Goal: Obtain resource: Download file/media

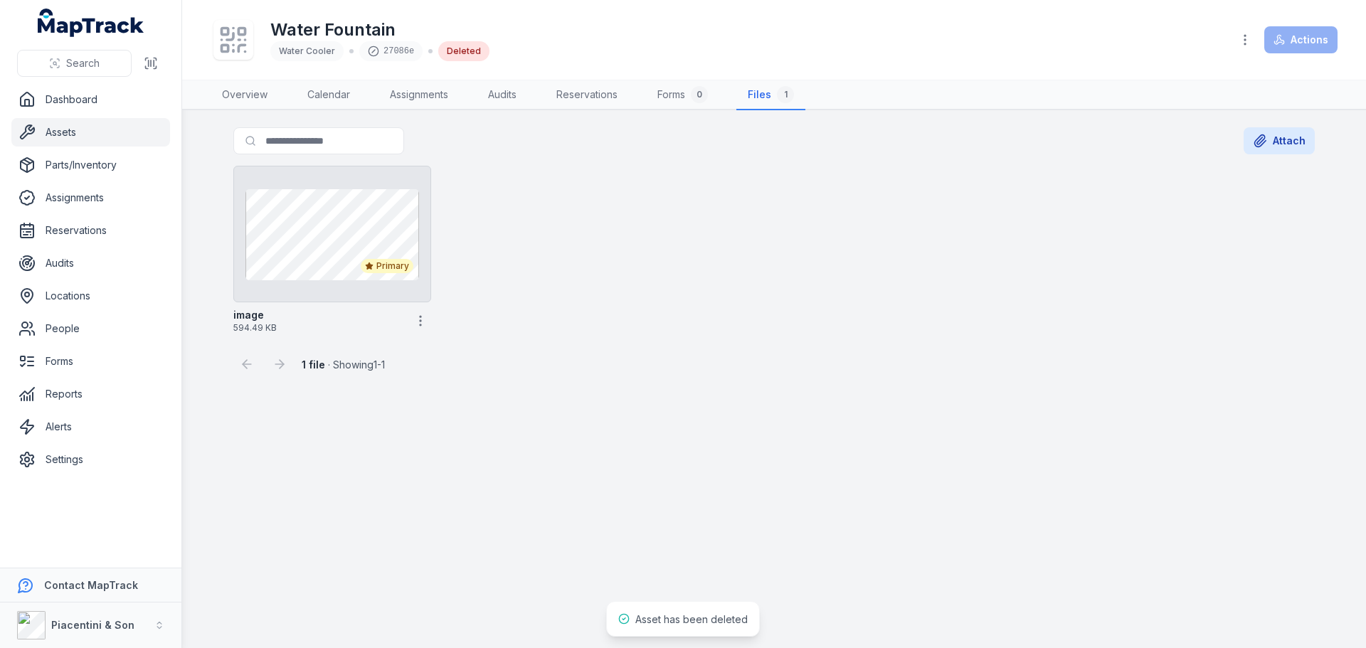
click at [692, 324] on div "Primary image 594.49 KB" at bounding box center [774, 249] width 1093 height 179
click at [57, 131] on link "Assets" at bounding box center [90, 132] width 159 height 28
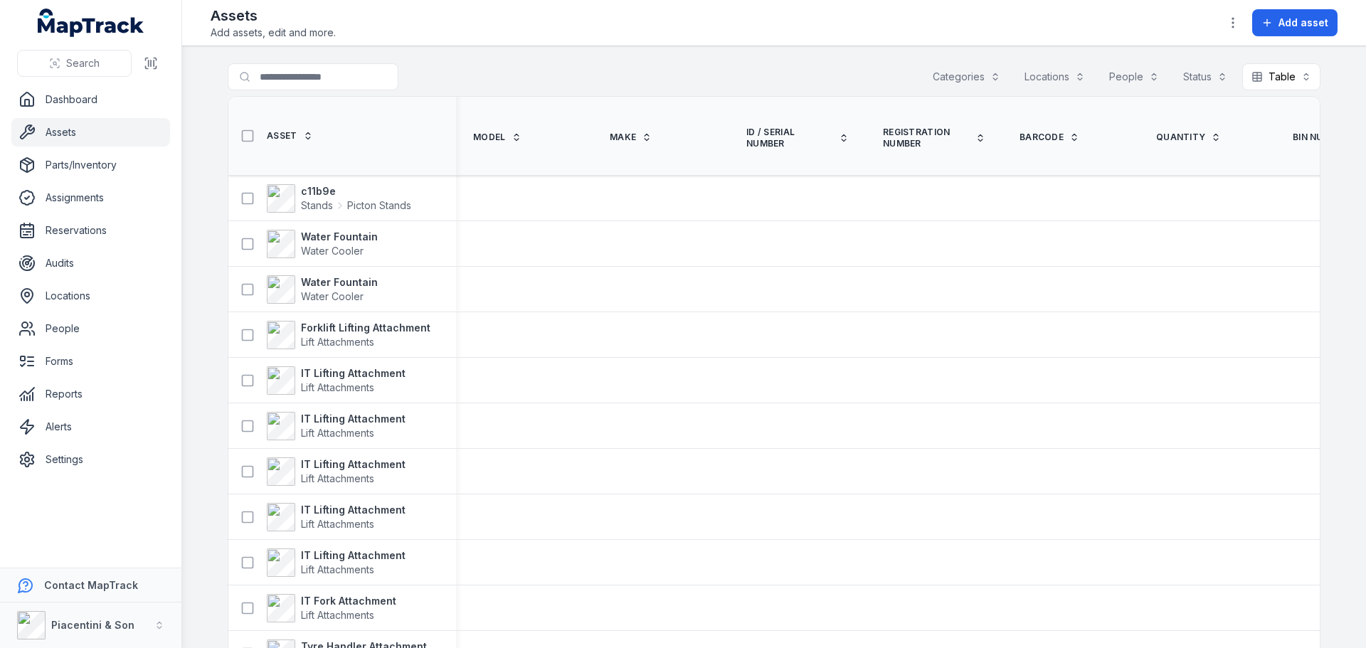
click at [988, 75] on button "Categories" at bounding box center [966, 76] width 86 height 27
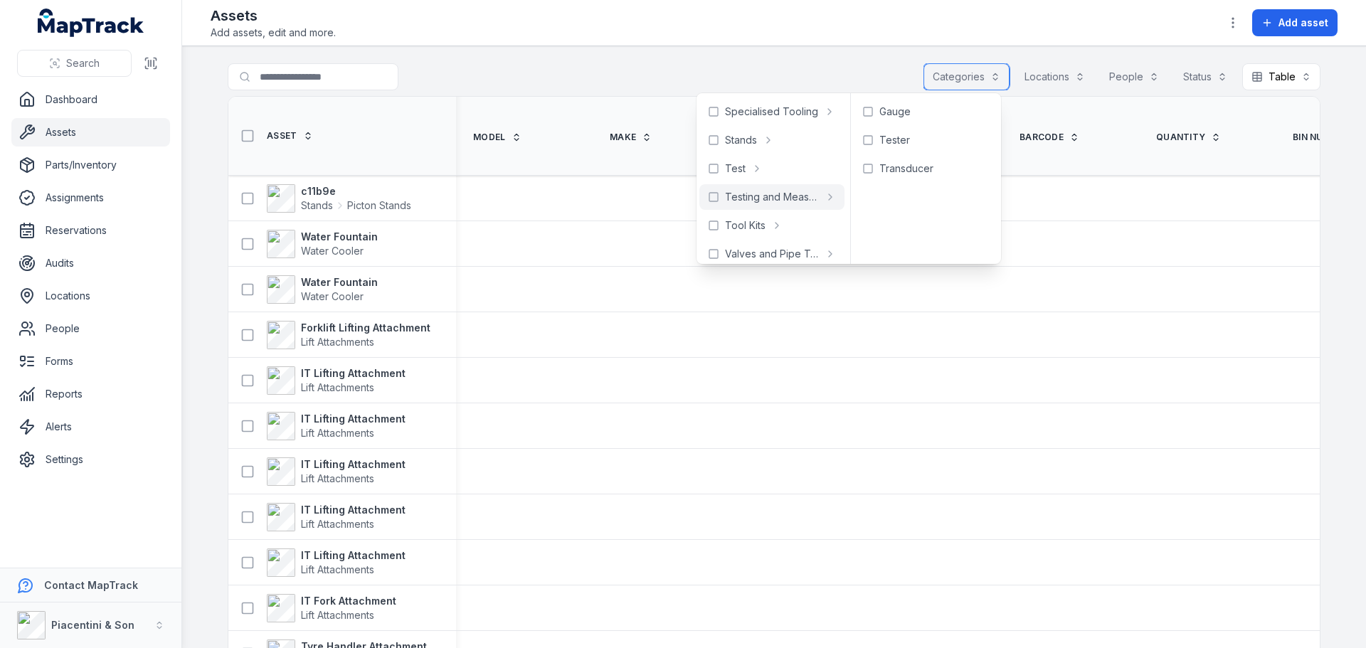
scroll to position [805, 0]
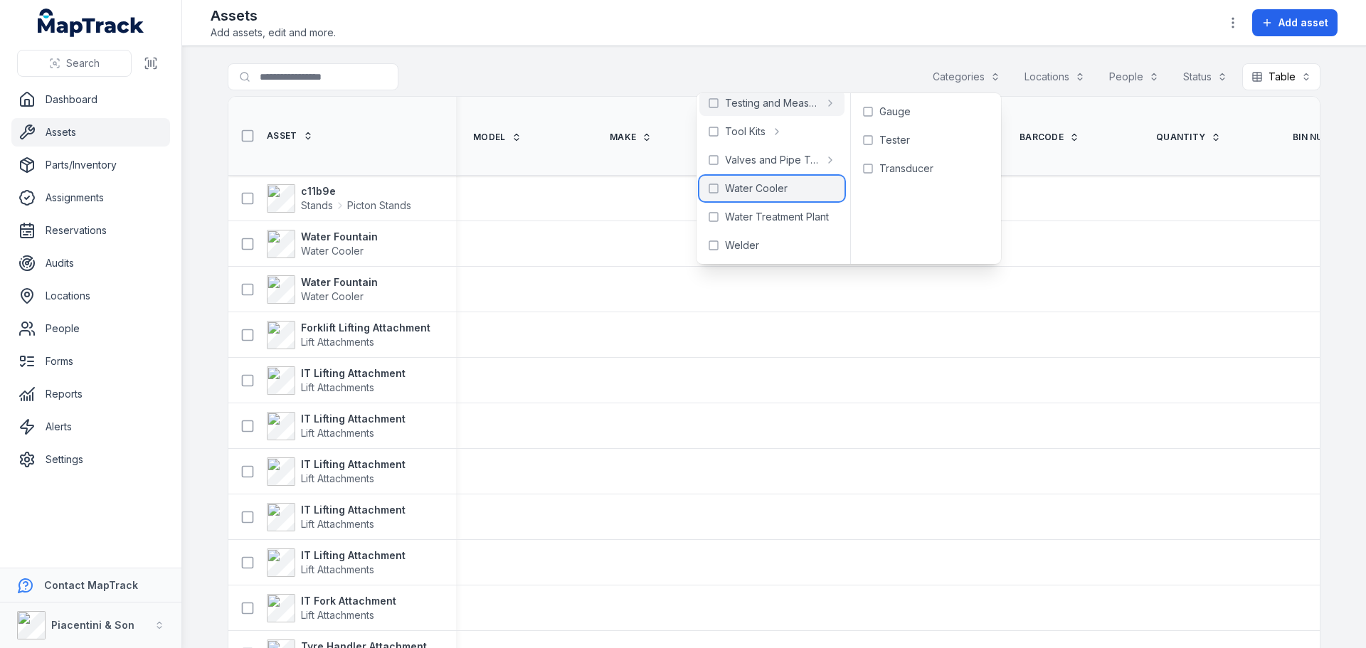
click at [755, 187] on span "Water Cooler" at bounding box center [756, 188] width 63 height 14
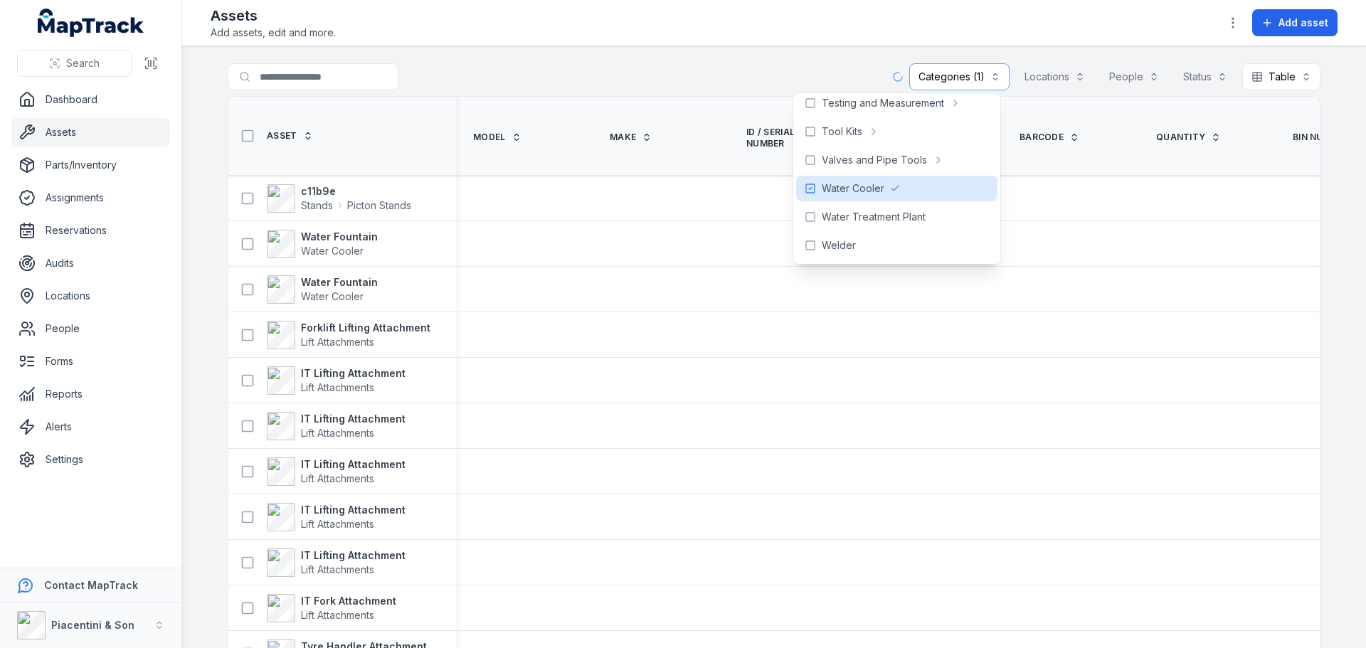
click at [603, 73] on div "**********" at bounding box center [774, 79] width 1093 height 33
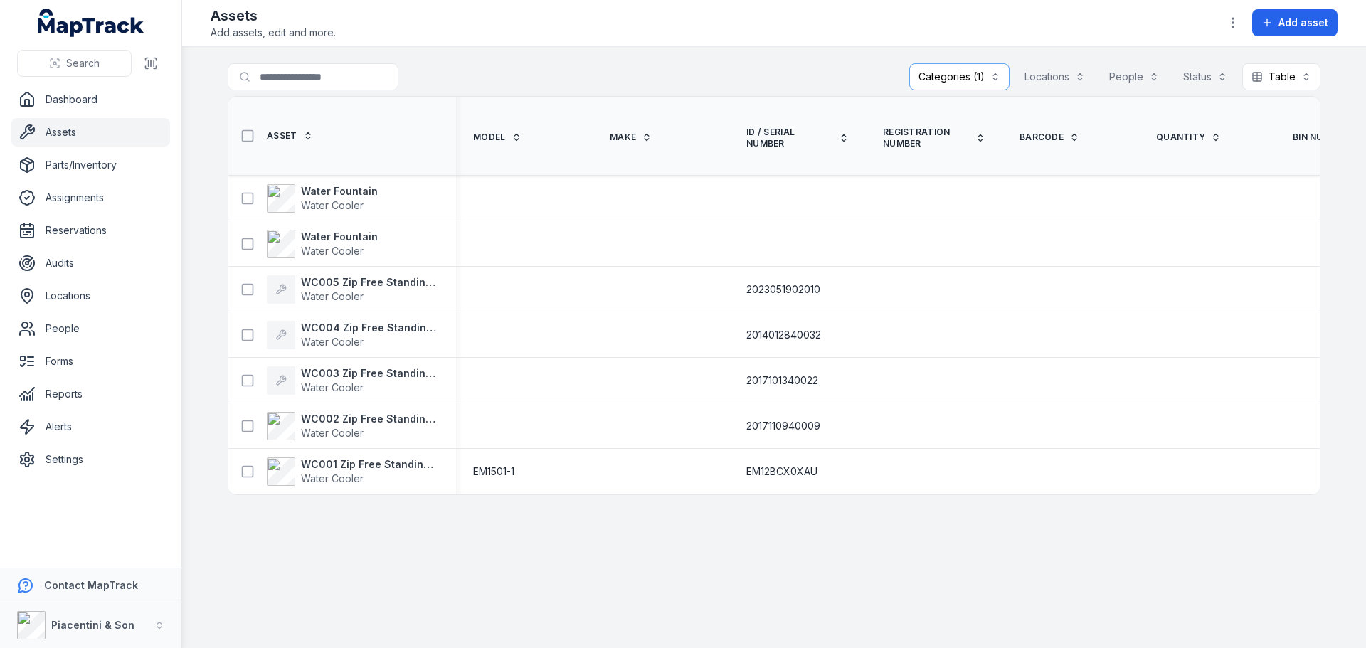
click at [440, 539] on main "**********" at bounding box center [774, 347] width 1184 height 602
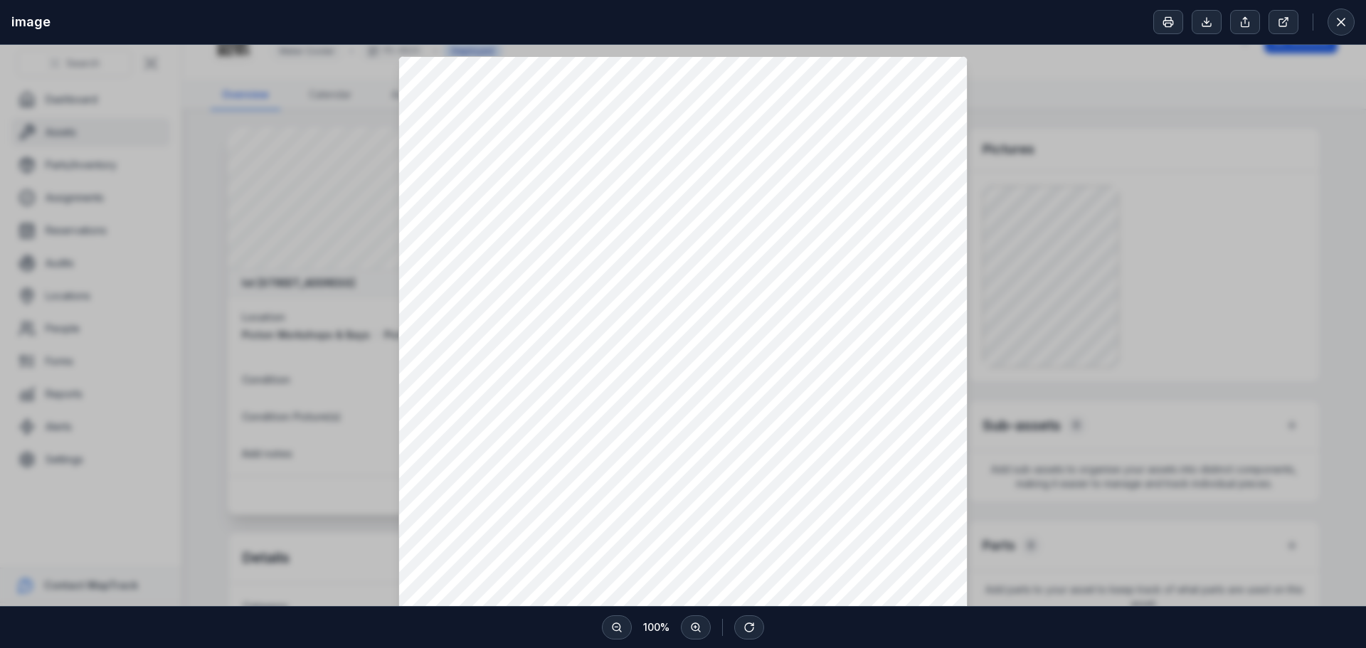
click at [1177, 174] on div at bounding box center [683, 436] width 1366 height 782
click at [1341, 19] on icon at bounding box center [1341, 22] width 14 height 14
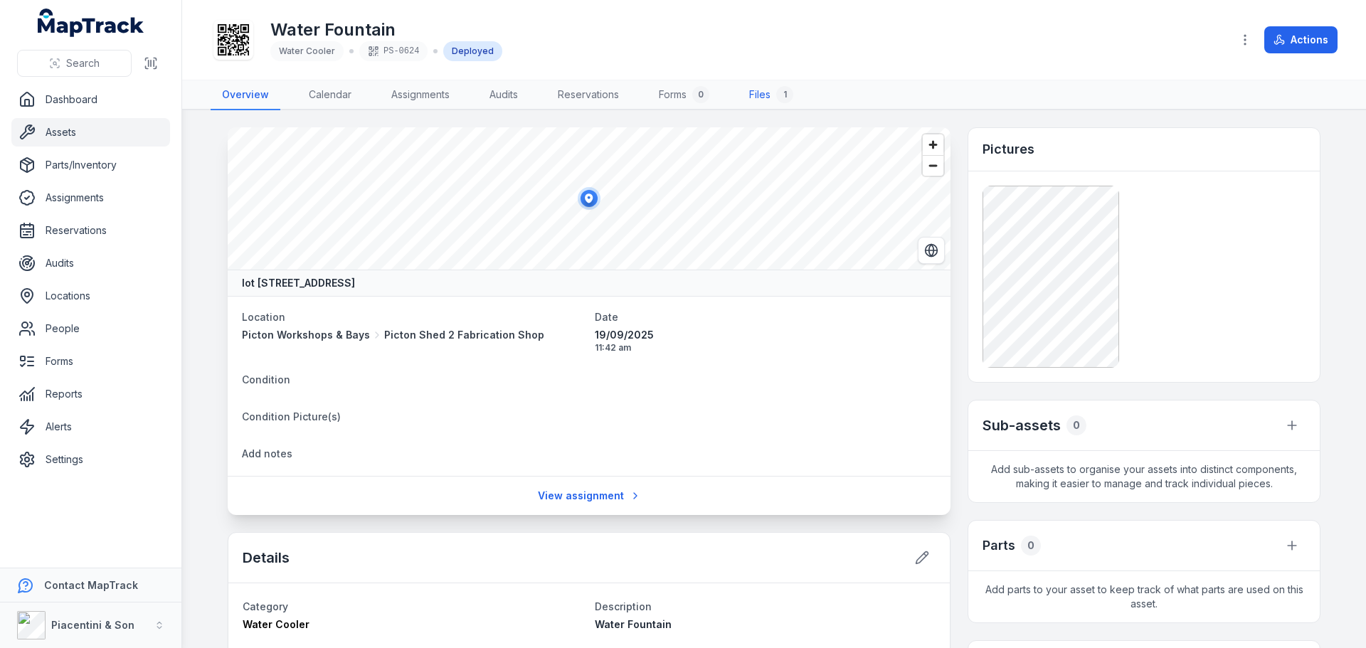
click at [758, 95] on link "Files 1" at bounding box center [771, 95] width 67 height 30
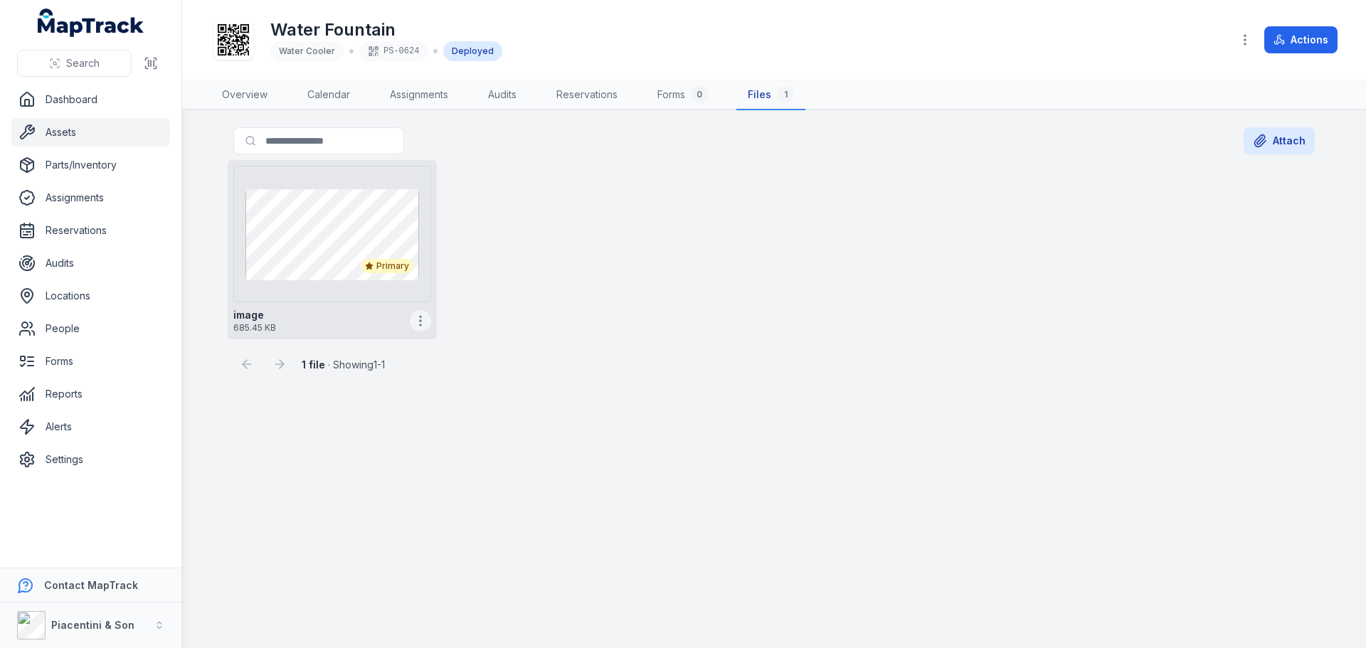
click at [425, 317] on icon "button" at bounding box center [420, 321] width 14 height 14
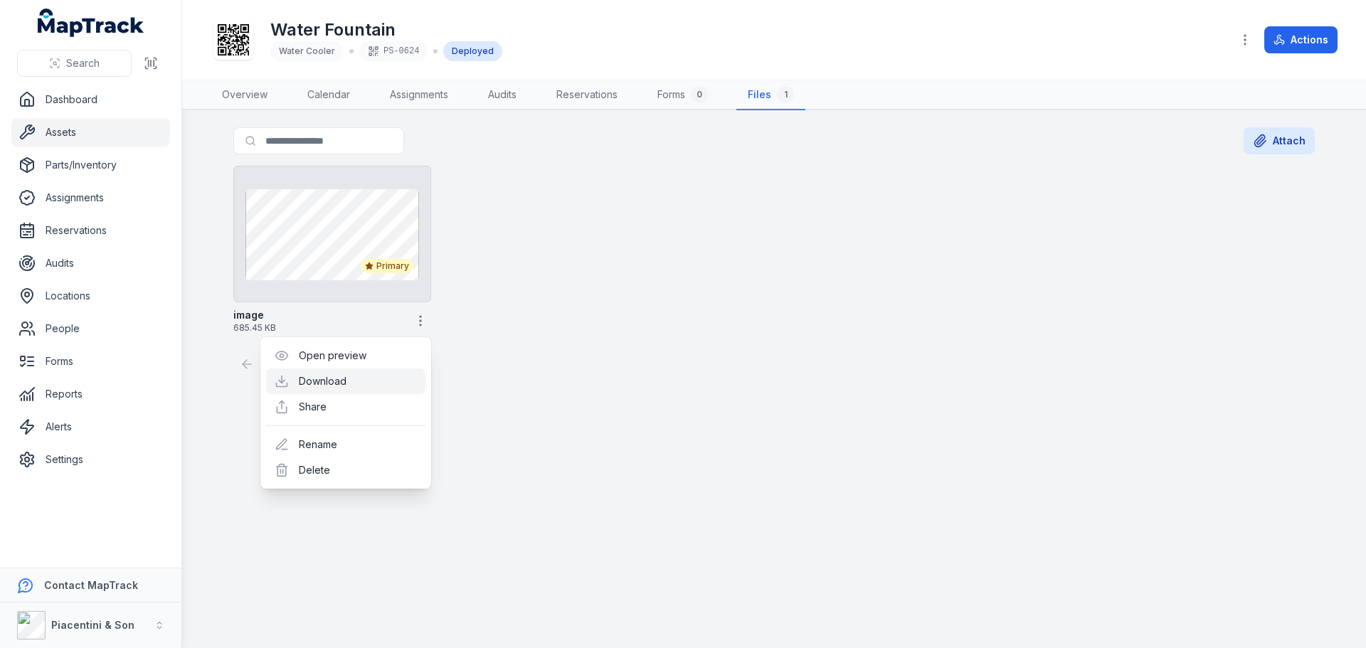
click at [346, 381] on link "Download" at bounding box center [323, 381] width 48 height 14
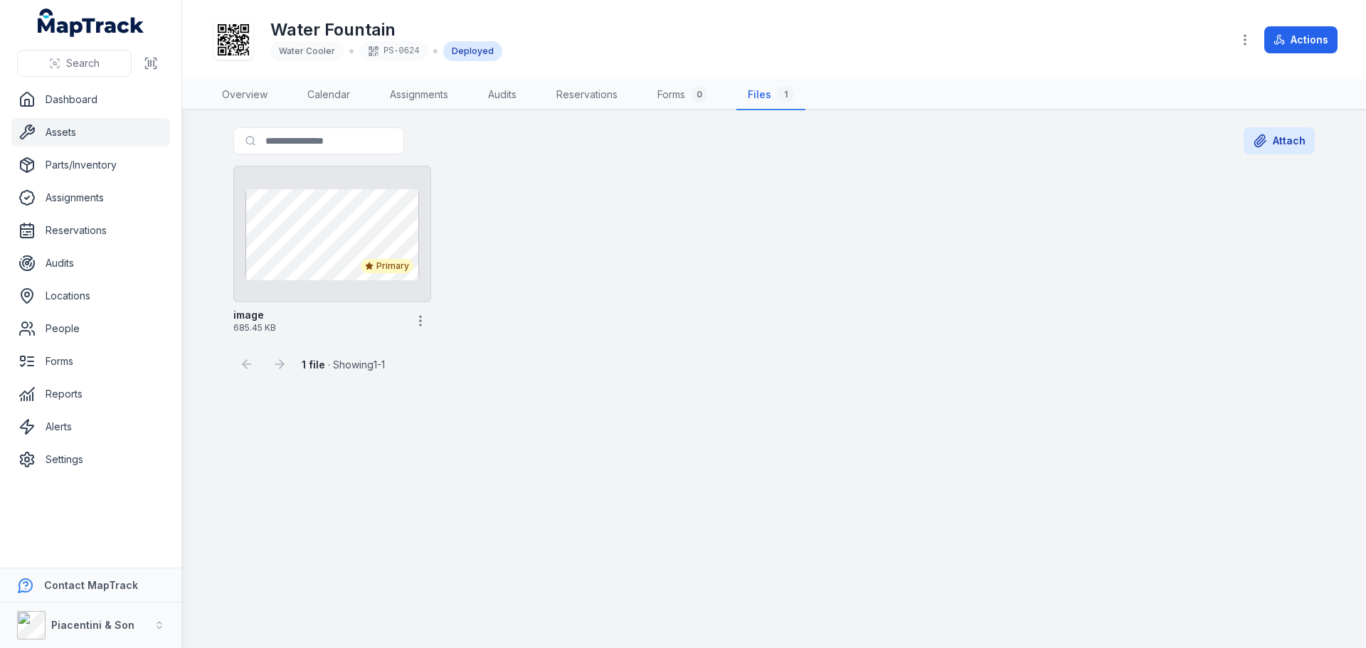
drag, startPoint x: 589, startPoint y: 227, endPoint x: 760, endPoint y: 189, distance: 174.8
click at [589, 227] on div "Primary image 685.45 KB" at bounding box center [774, 249] width 1093 height 179
click at [1248, 29] on button "button" at bounding box center [1244, 39] width 27 height 27
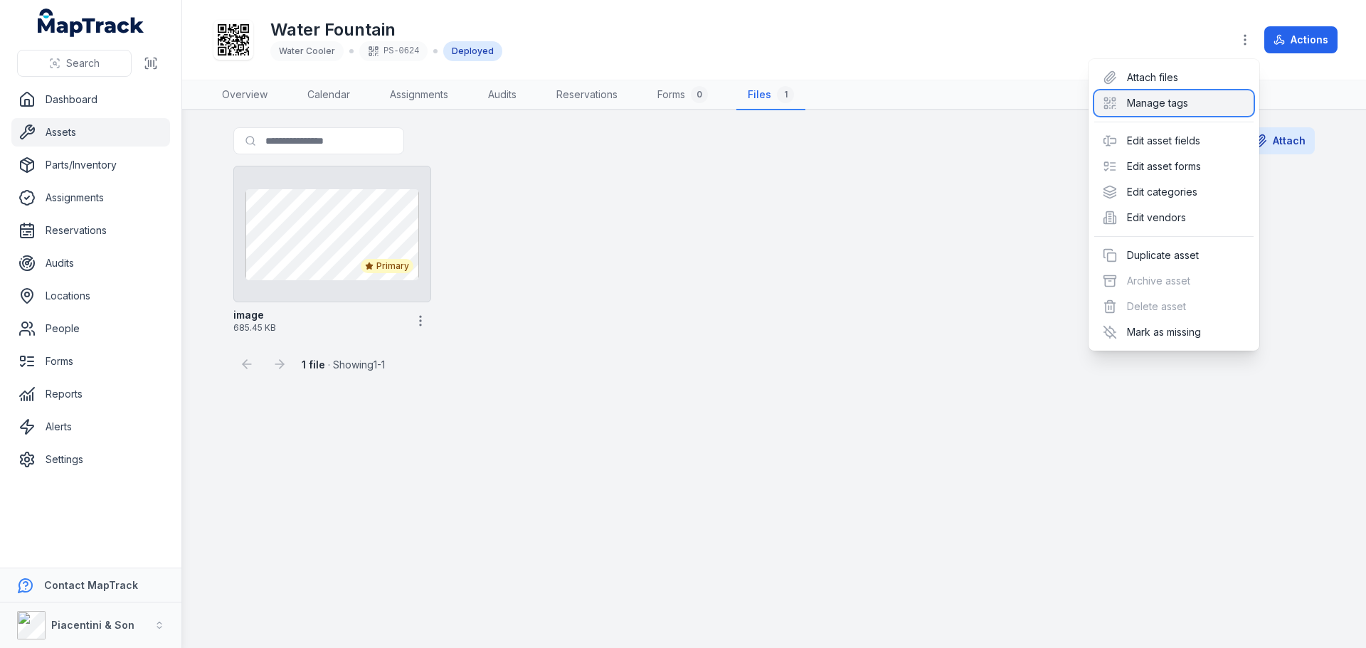
click at [1221, 109] on div "Manage tags" at bounding box center [1173, 103] width 159 height 26
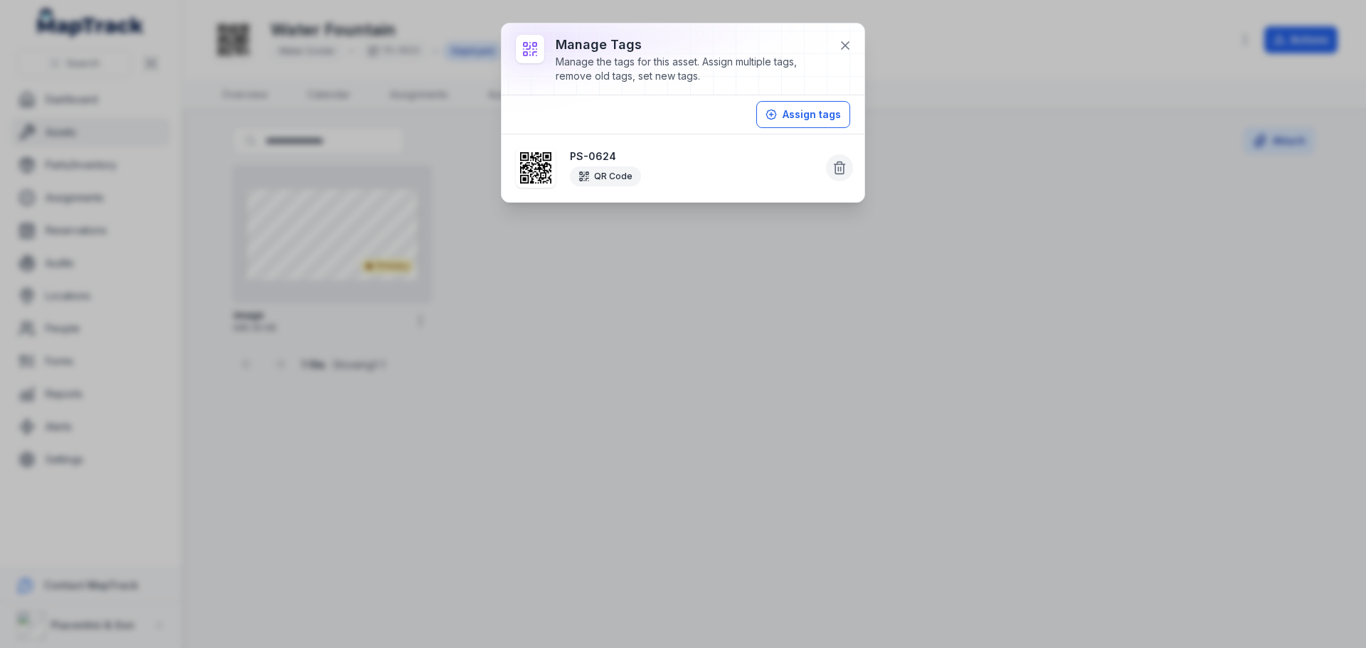
click at [833, 178] on button at bounding box center [839, 167] width 27 height 27
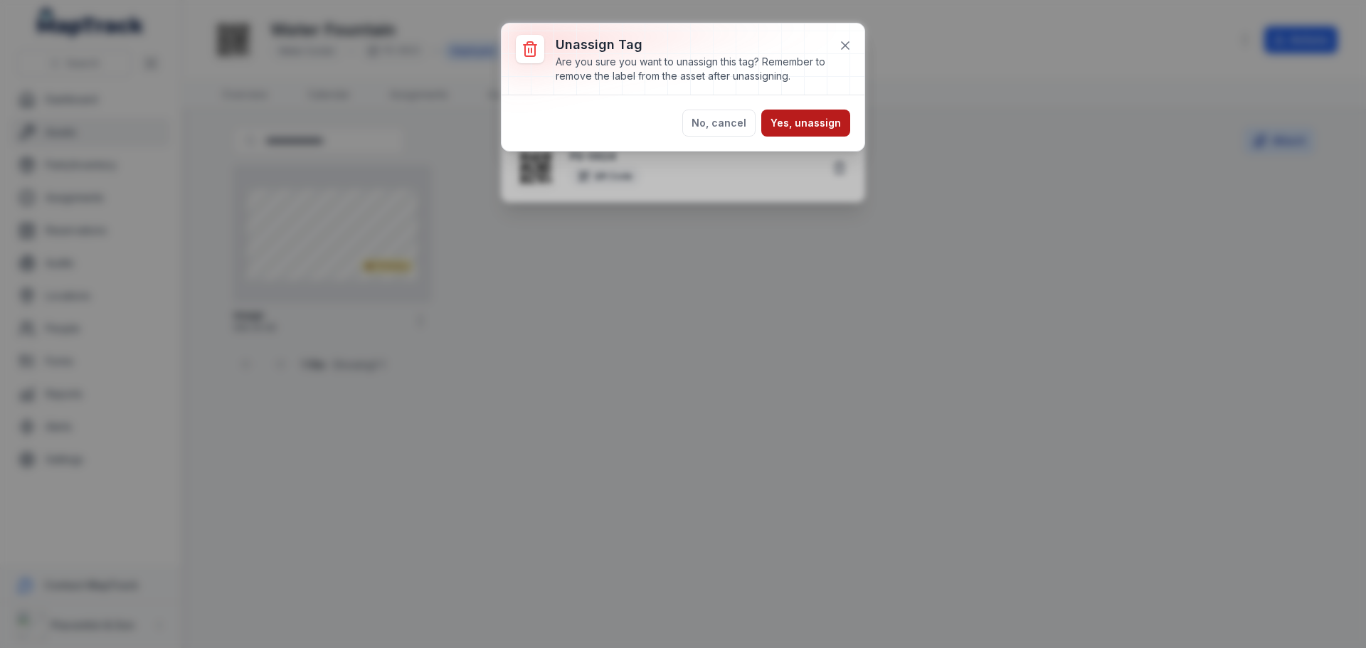
click at [814, 124] on button "Yes, unassign" at bounding box center [805, 123] width 89 height 27
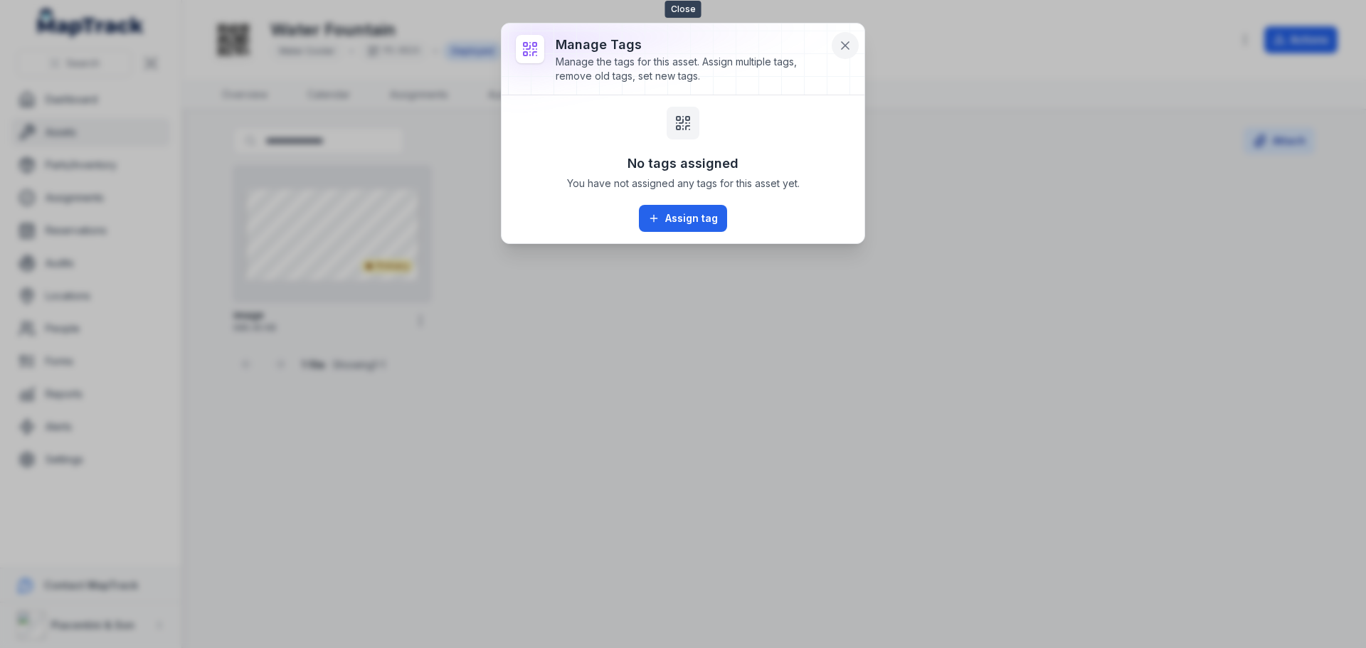
click at [844, 53] on button at bounding box center [845, 45] width 27 height 27
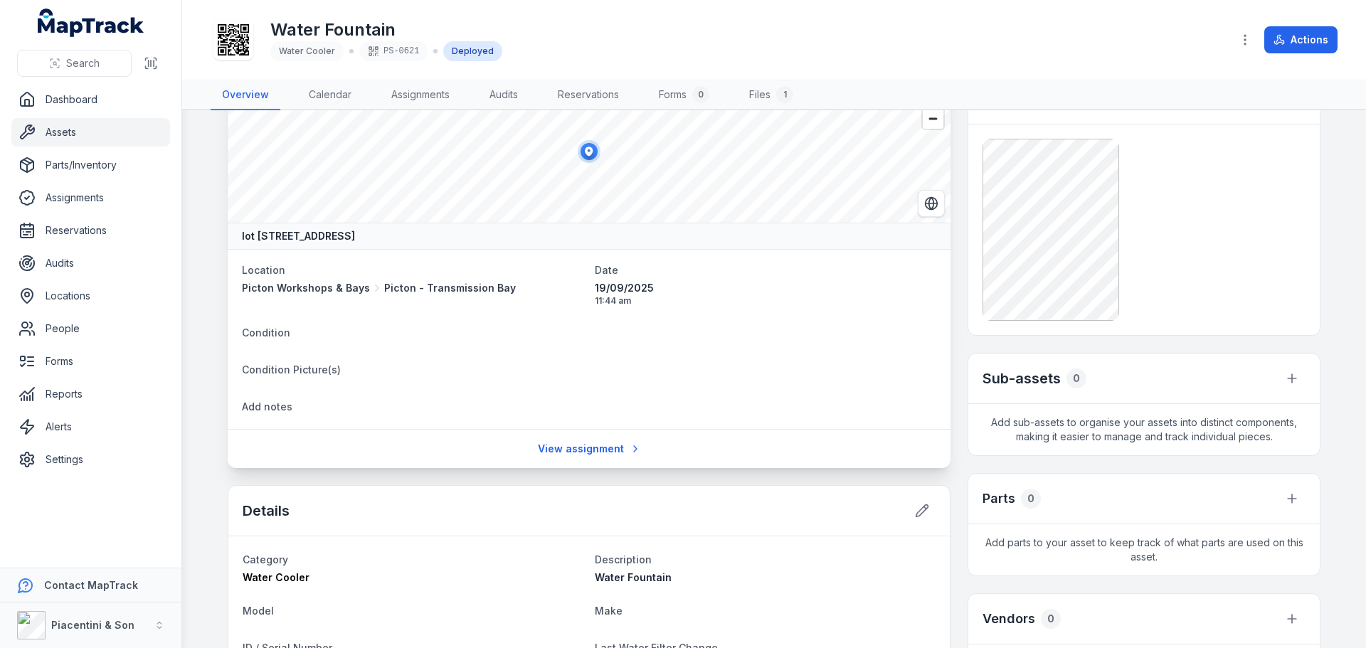
scroll to position [71, 0]
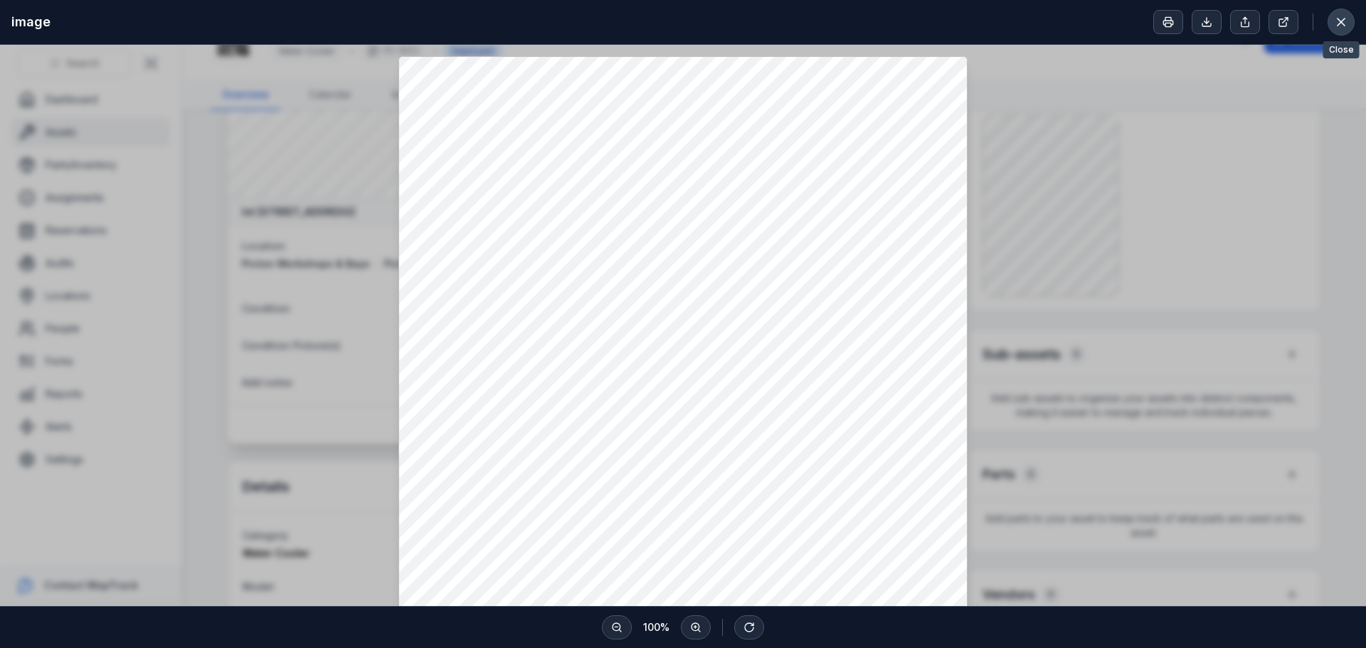
click at [1349, 14] on button at bounding box center [1340, 22] width 27 height 27
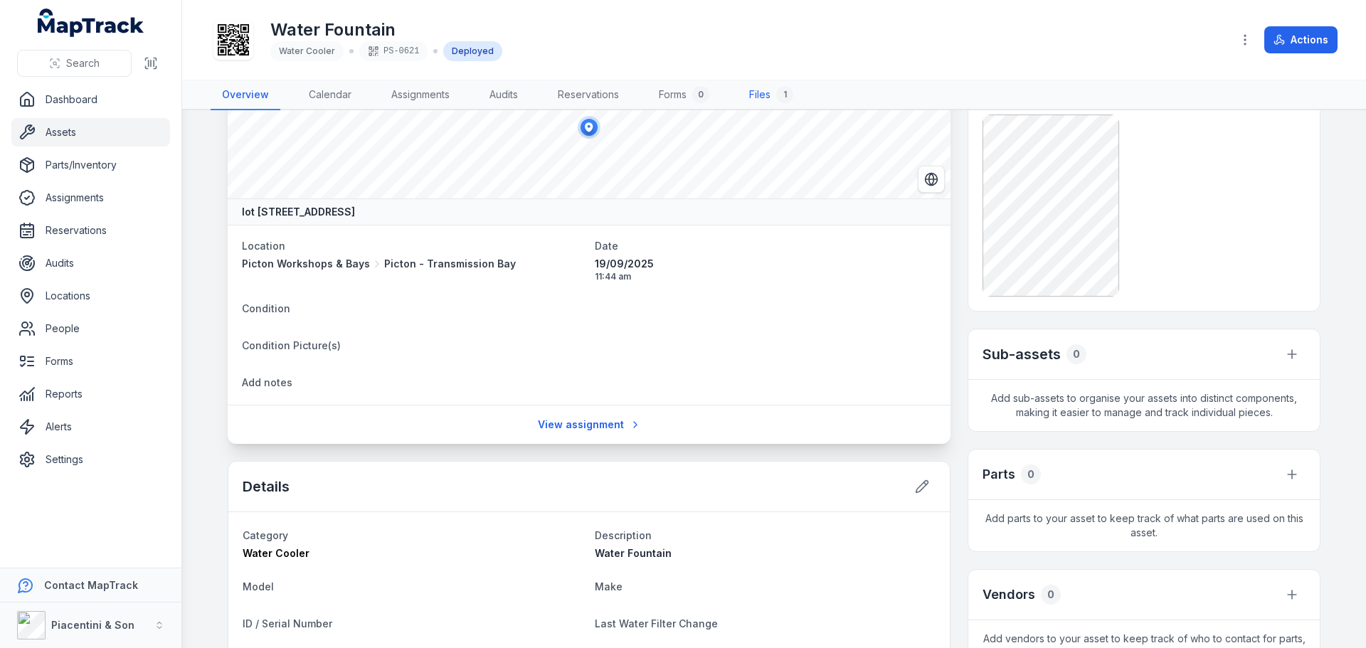
click at [763, 90] on link "Files 1" at bounding box center [771, 95] width 67 height 30
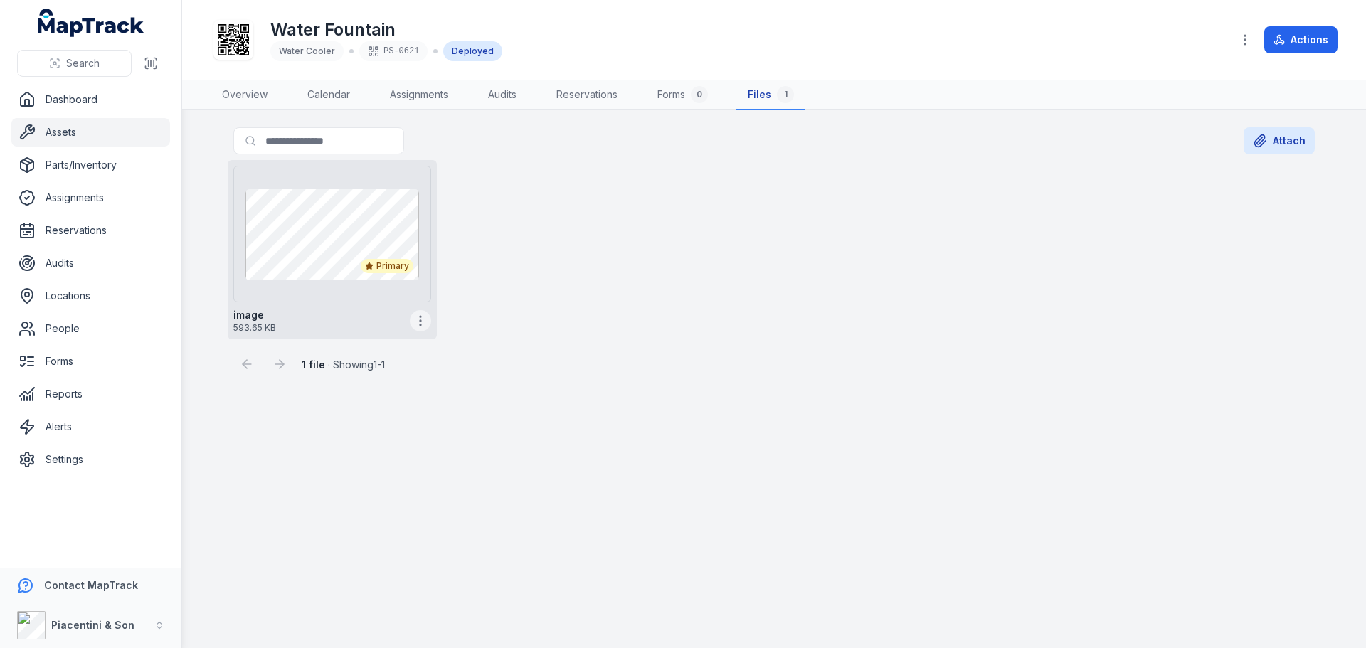
click at [419, 315] on icon "button" at bounding box center [420, 321] width 14 height 14
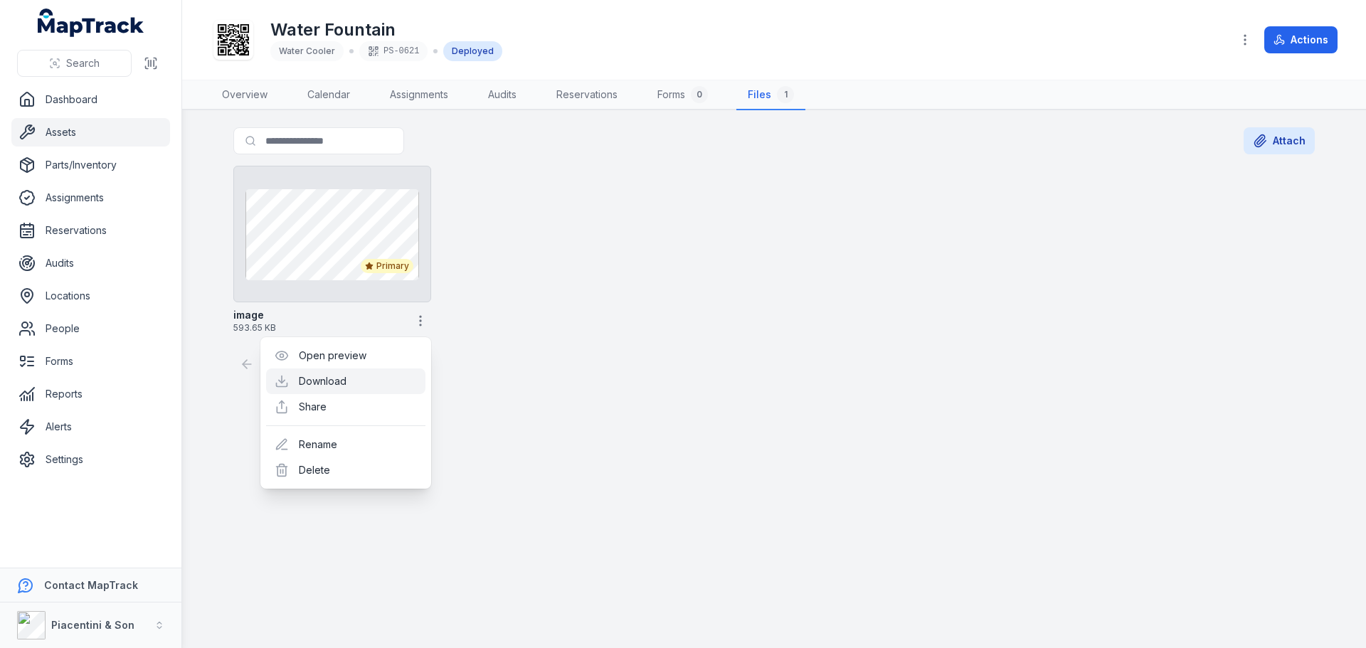
click at [346, 386] on link "Download" at bounding box center [323, 381] width 48 height 14
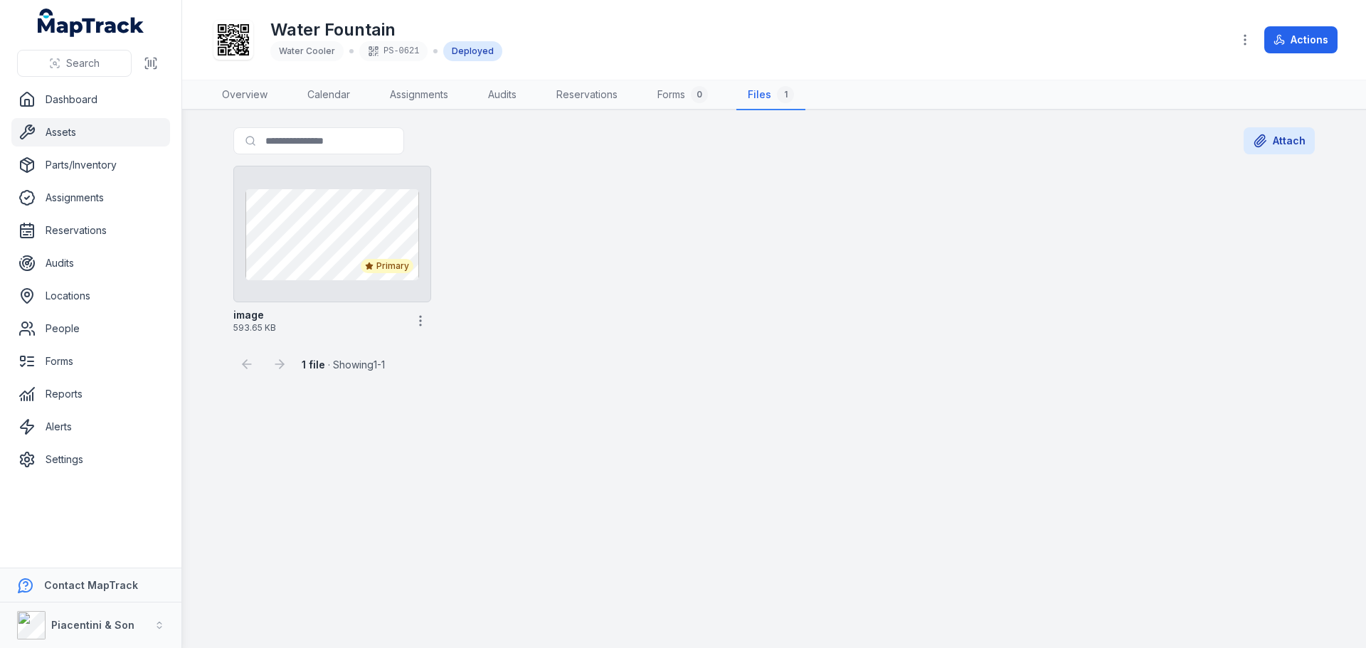
click at [533, 277] on div "Primary image 593.65 KB" at bounding box center [774, 249] width 1093 height 179
click at [1246, 41] on circle "button" at bounding box center [1244, 39] width 1 height 1
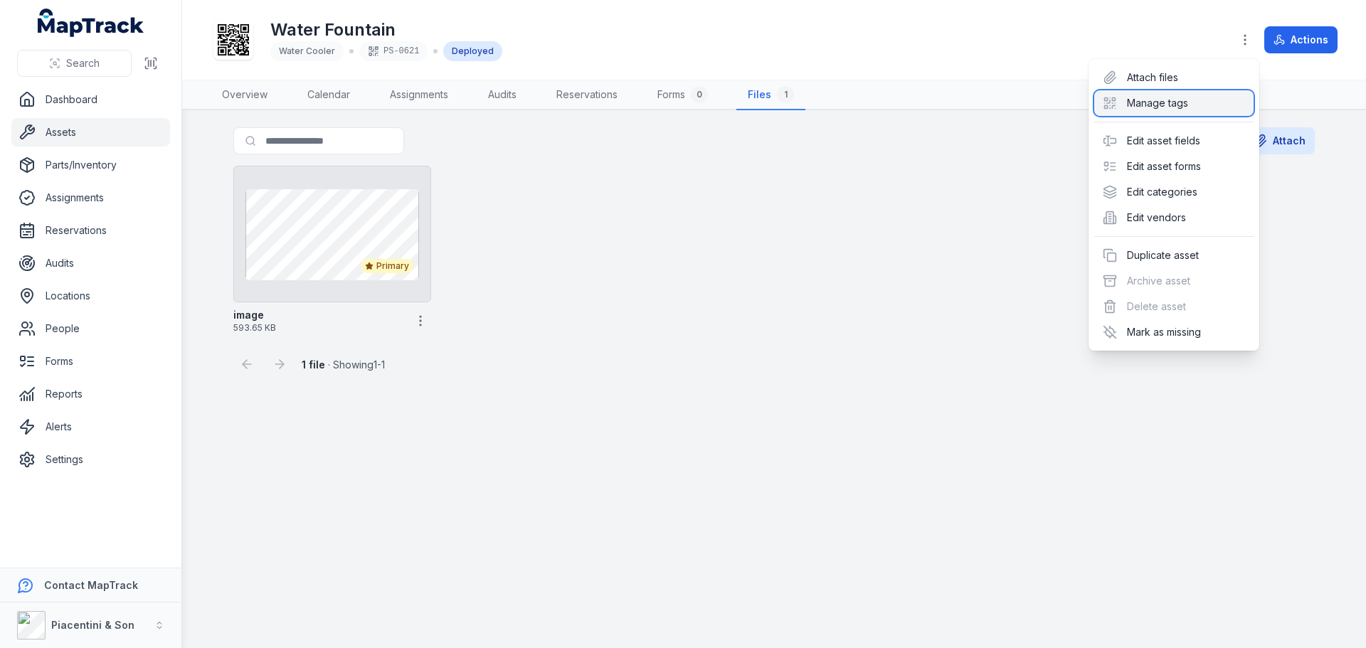
click at [1219, 108] on div "Manage tags" at bounding box center [1173, 103] width 159 height 26
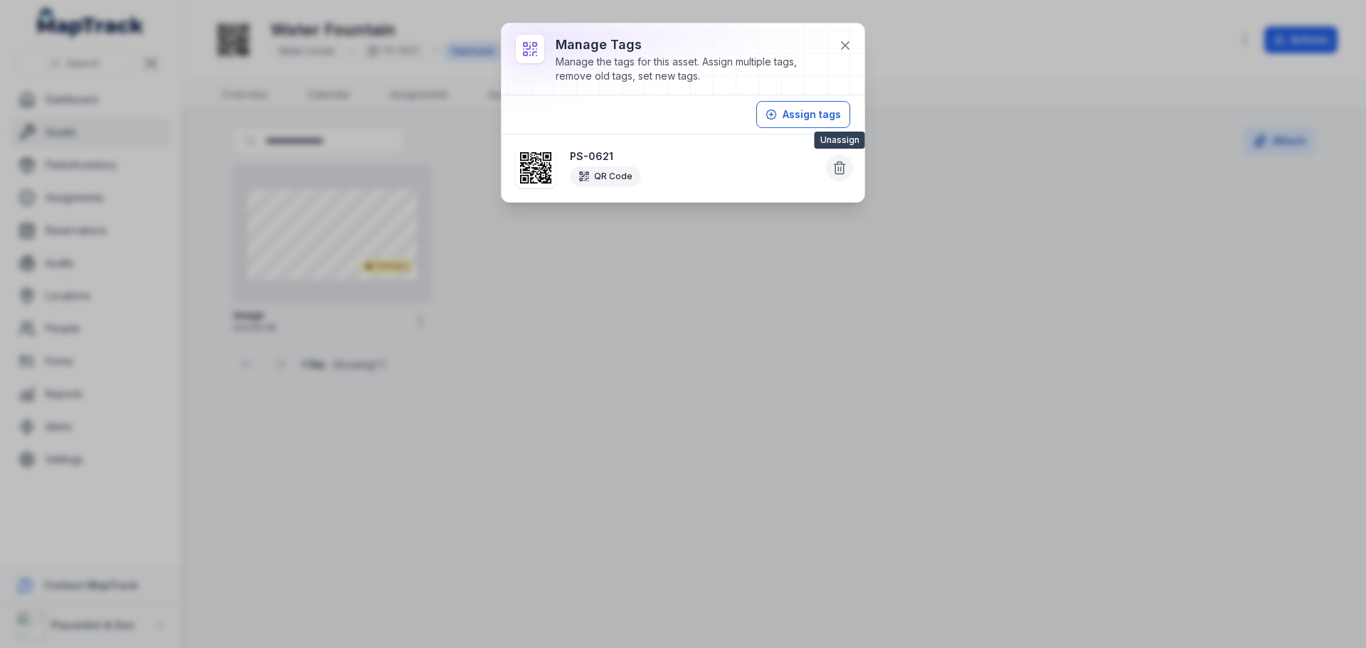
click at [839, 169] on icon at bounding box center [839, 168] width 14 height 14
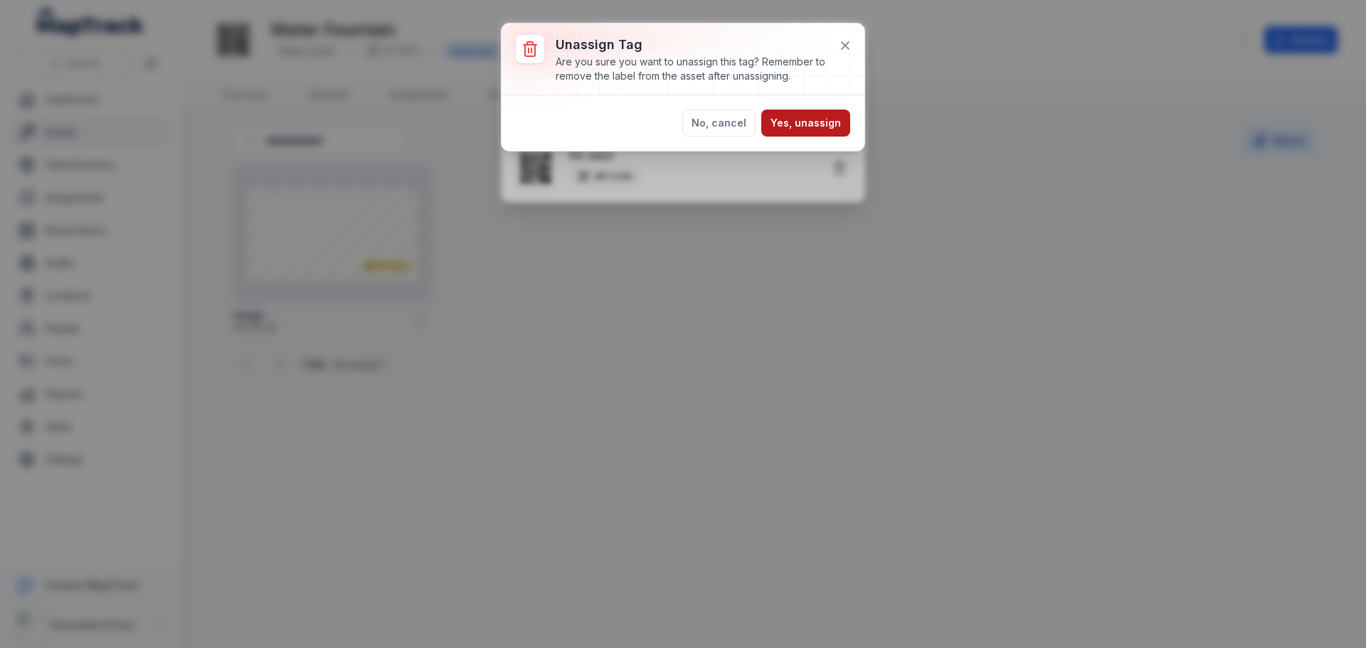
click at [823, 112] on button "Yes, unassign" at bounding box center [805, 123] width 89 height 27
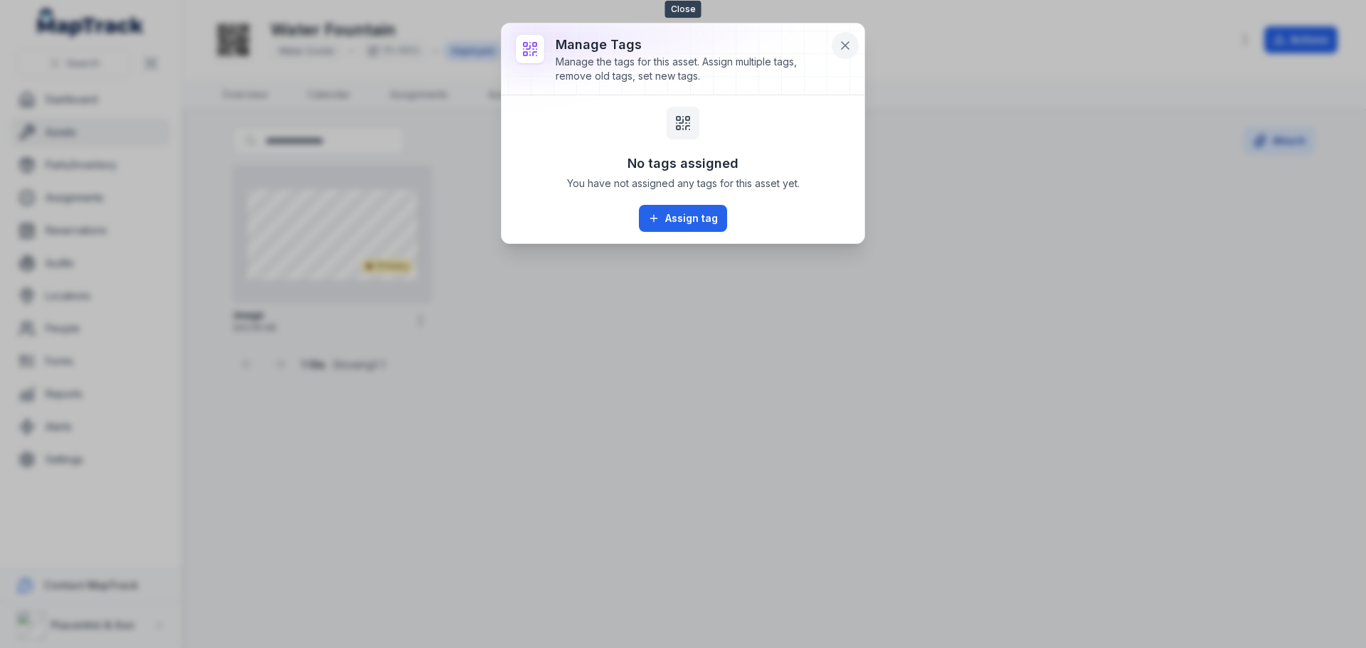
click at [844, 46] on icon at bounding box center [845, 45] width 14 height 14
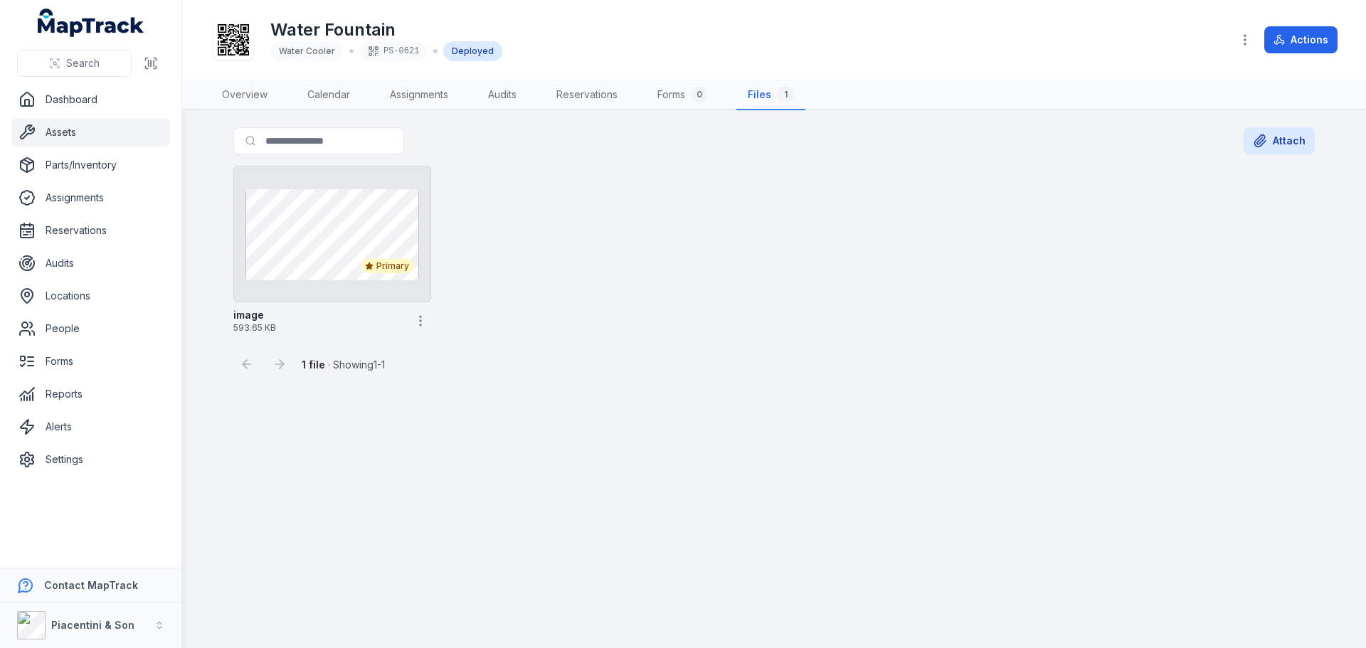
click at [829, 268] on div "Primary image 593.65 KB" at bounding box center [774, 249] width 1093 height 179
